Goal: Information Seeking & Learning: Find specific fact

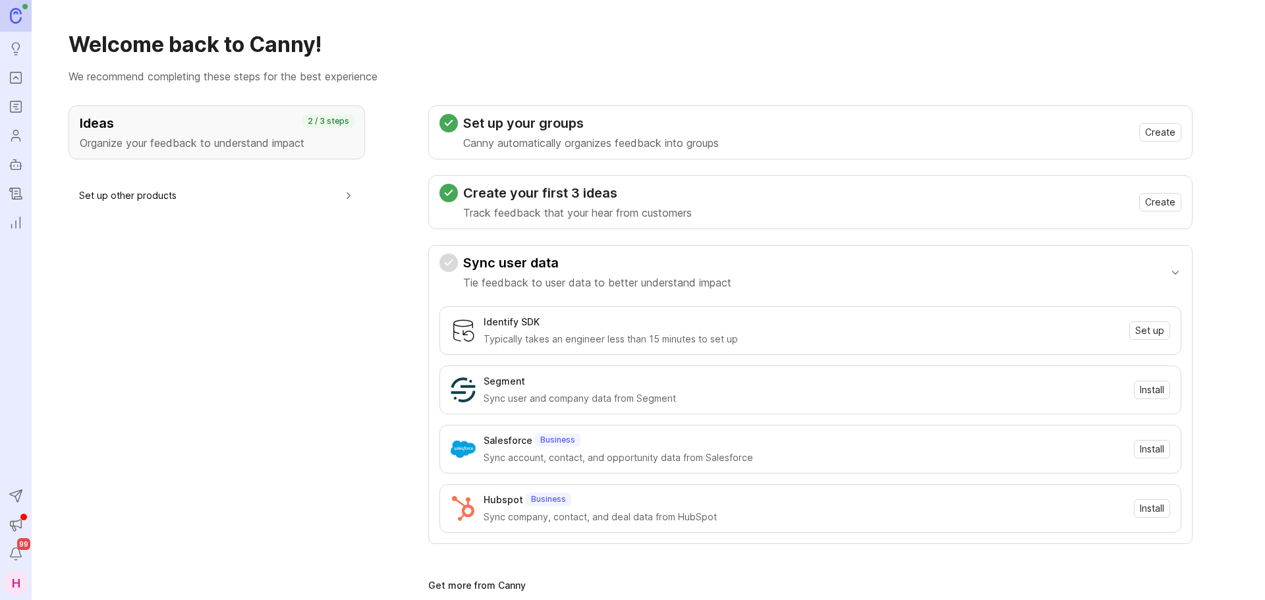
click at [24, 78] on link "Portal" at bounding box center [16, 78] width 24 height 24
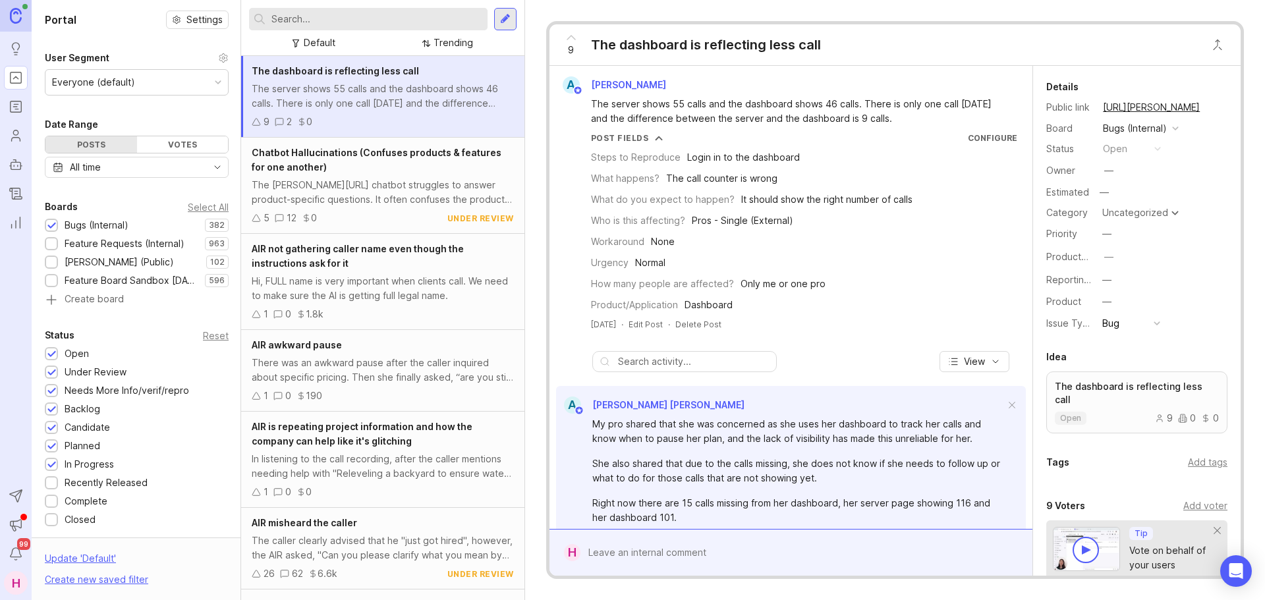
click at [84, 244] on div "Feature Requests (Internal)" at bounding box center [125, 244] width 120 height 14
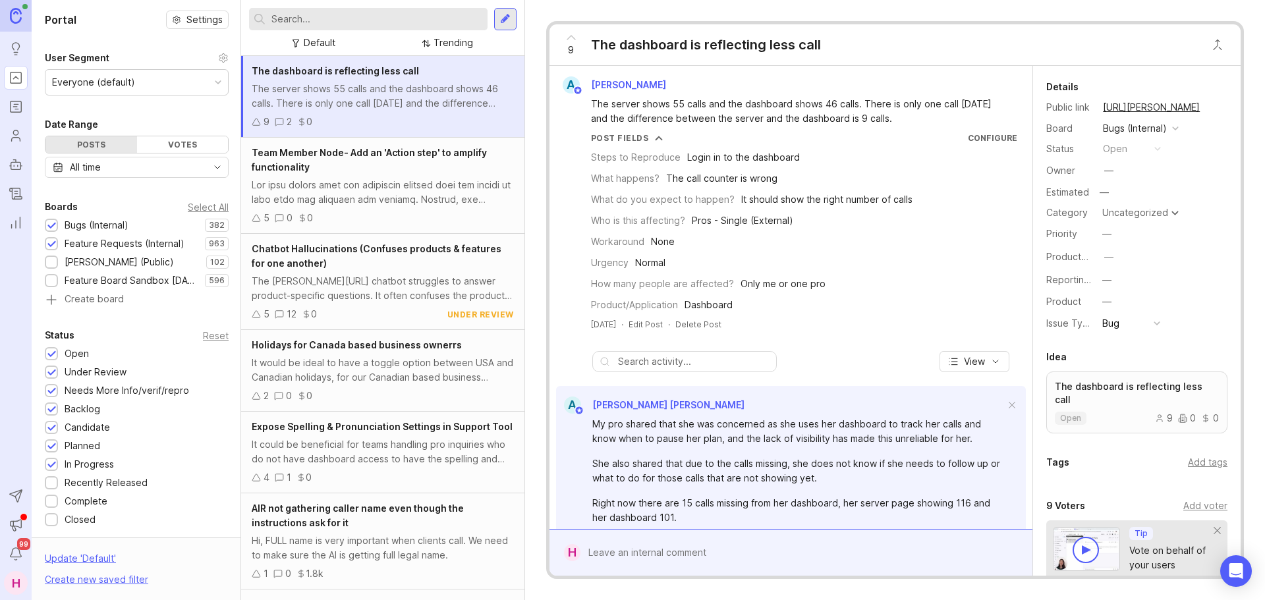
click at [91, 223] on div "Bugs (Internal)" at bounding box center [97, 225] width 64 height 14
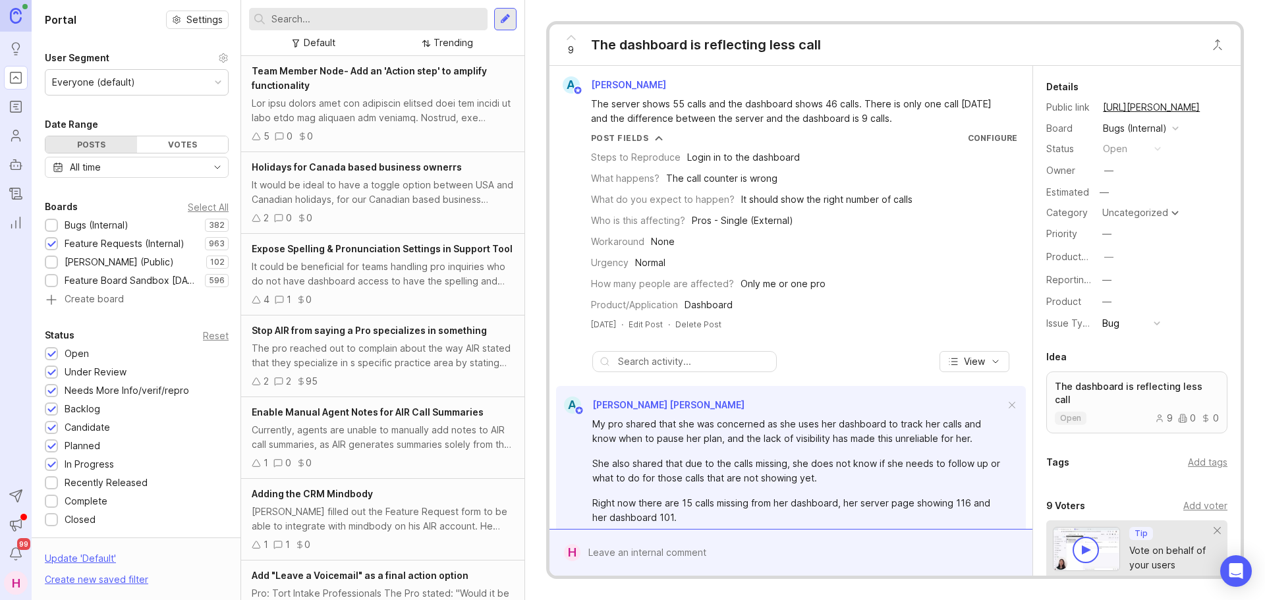
click at [337, 12] on input "text" at bounding box center [376, 19] width 211 height 14
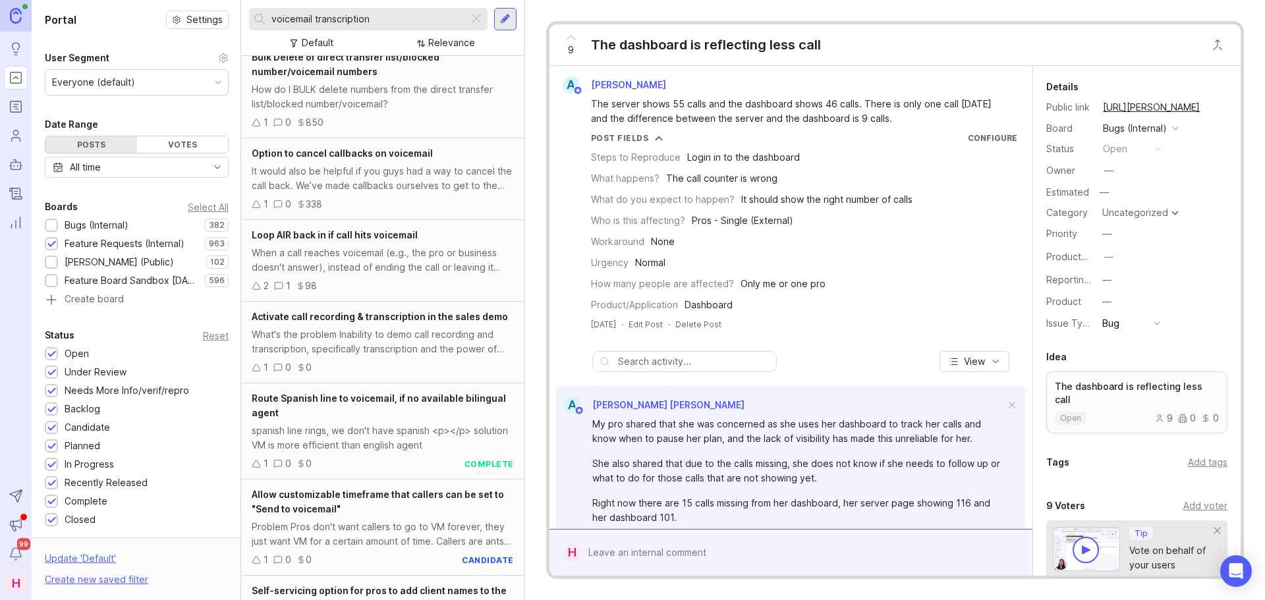
scroll to position [554, 0]
type input "voicemail transcription"
